Goal: Task Accomplishment & Management: Manage account settings

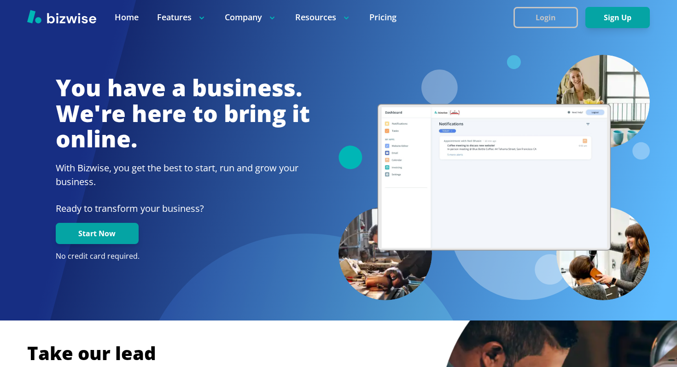
click at [553, 17] on button "Login" at bounding box center [545, 17] width 64 height 21
